Goal: Find specific page/section

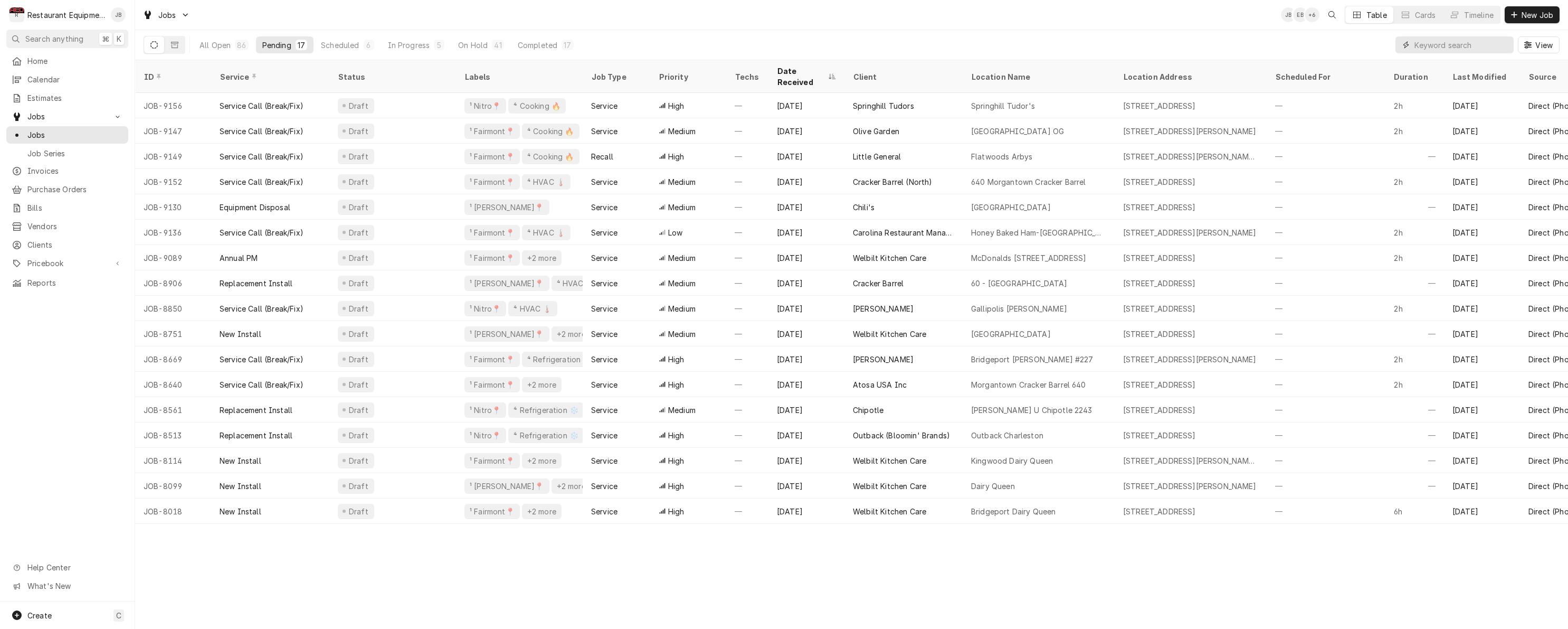
click at [1420, 46] on input "Dynamic Content Wrapper" at bounding box center [1461, 44] width 94 height 17
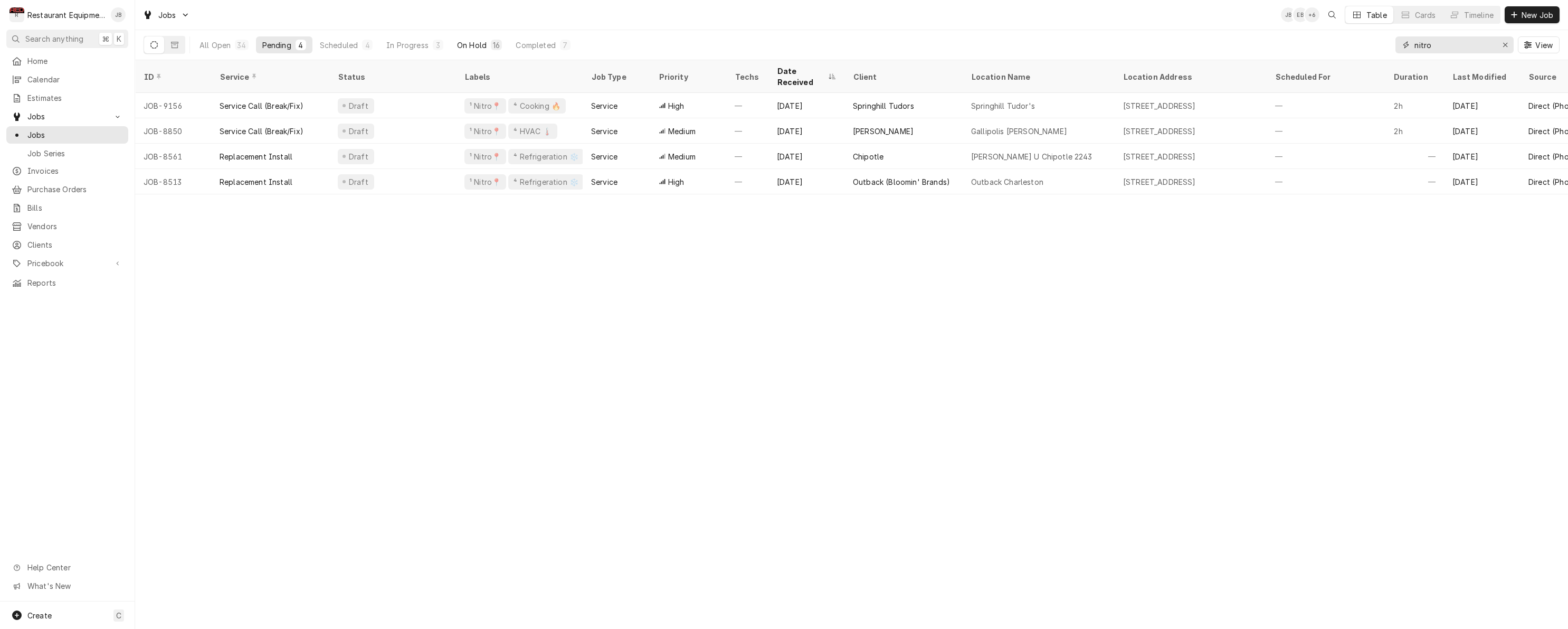
type input "nitro"
click at [479, 40] on div "On Hold" at bounding box center [472, 45] width 30 height 11
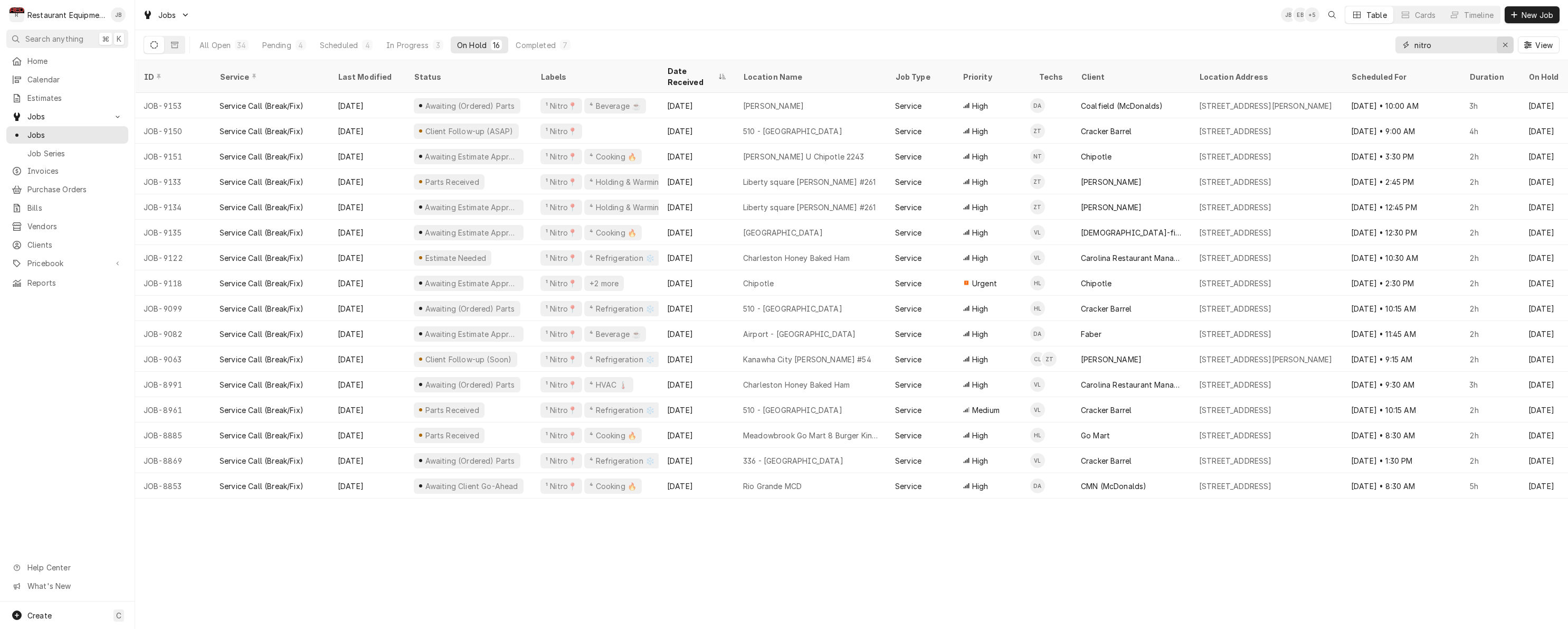
click at [1509, 46] on div "Erase input" at bounding box center [1505, 45] width 11 height 11
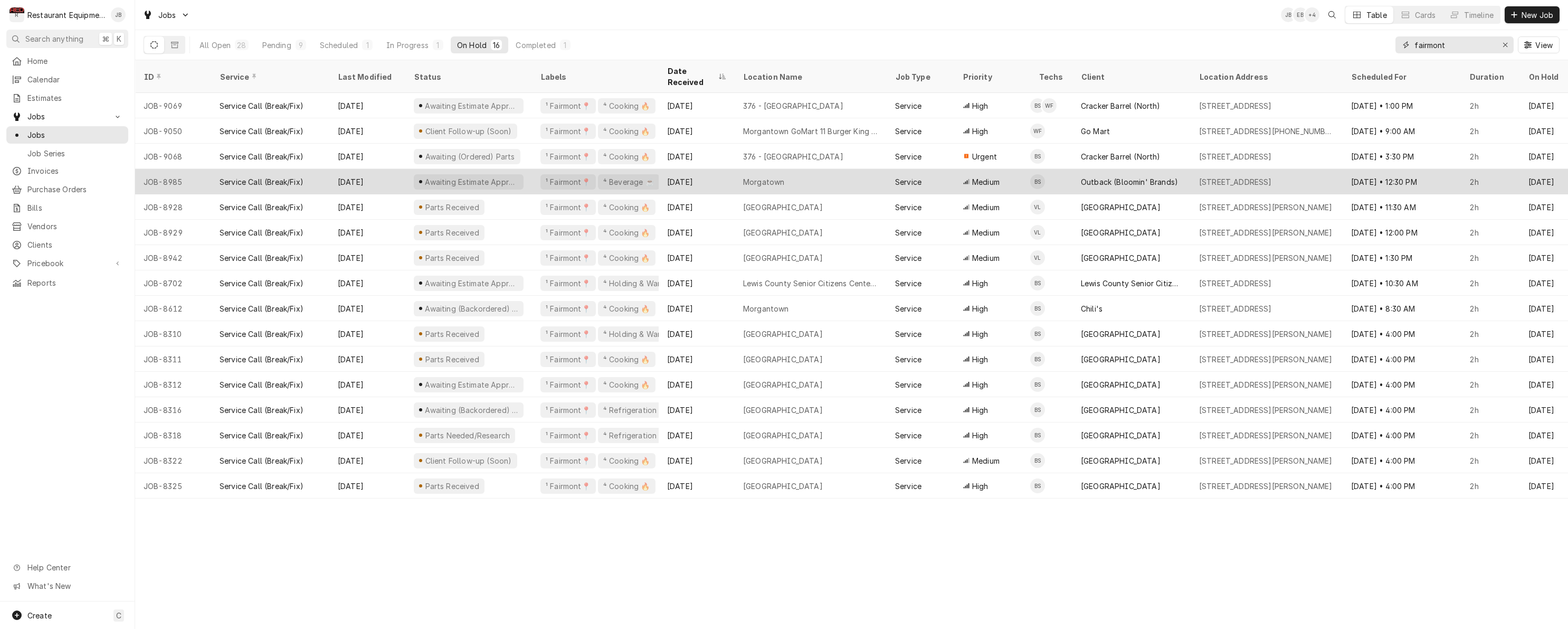
type input "fairmont"
click at [843, 171] on div "Morgatown" at bounding box center [810, 181] width 152 height 25
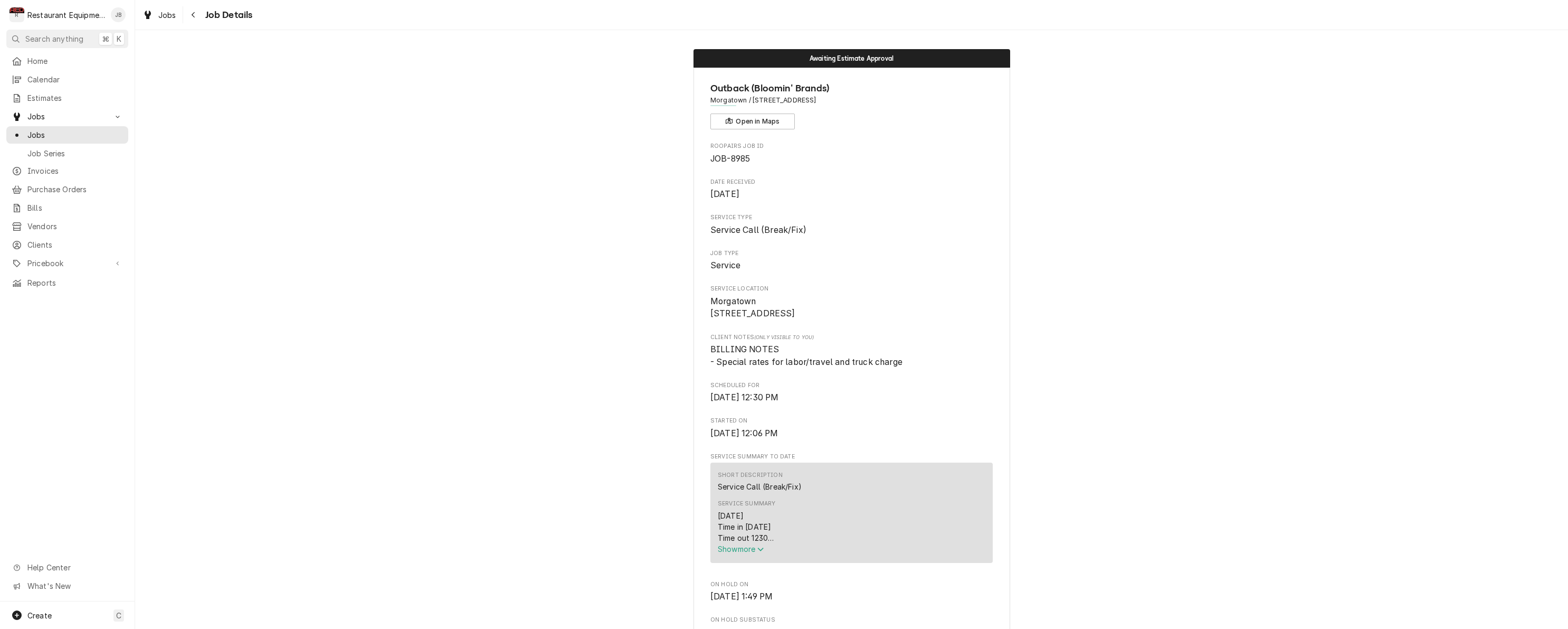
click at [745, 553] on span "Show more" at bounding box center [740, 549] width 47 height 9
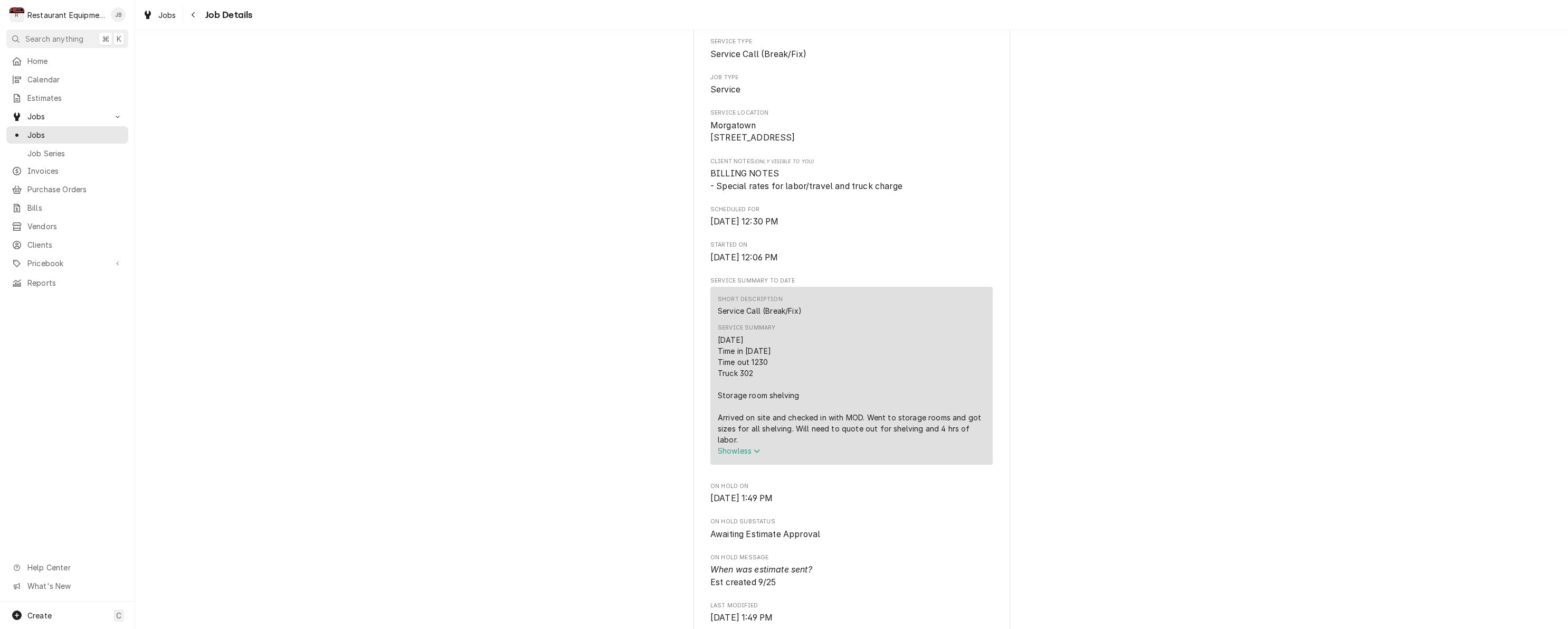
scroll to position [184, 0]
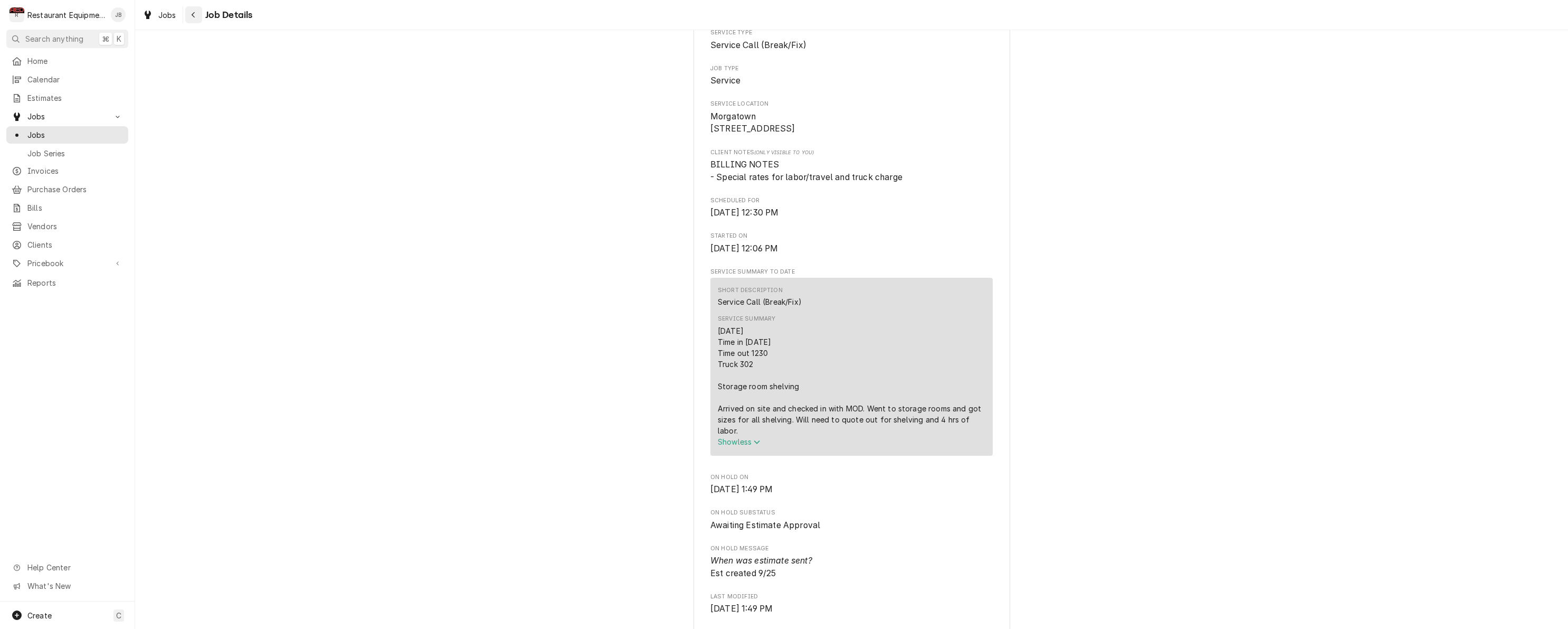
click at [192, 11] on icon "Navigate back" at bounding box center [193, 15] width 4 height 7
